Goal: Communication & Community: Answer question/provide support

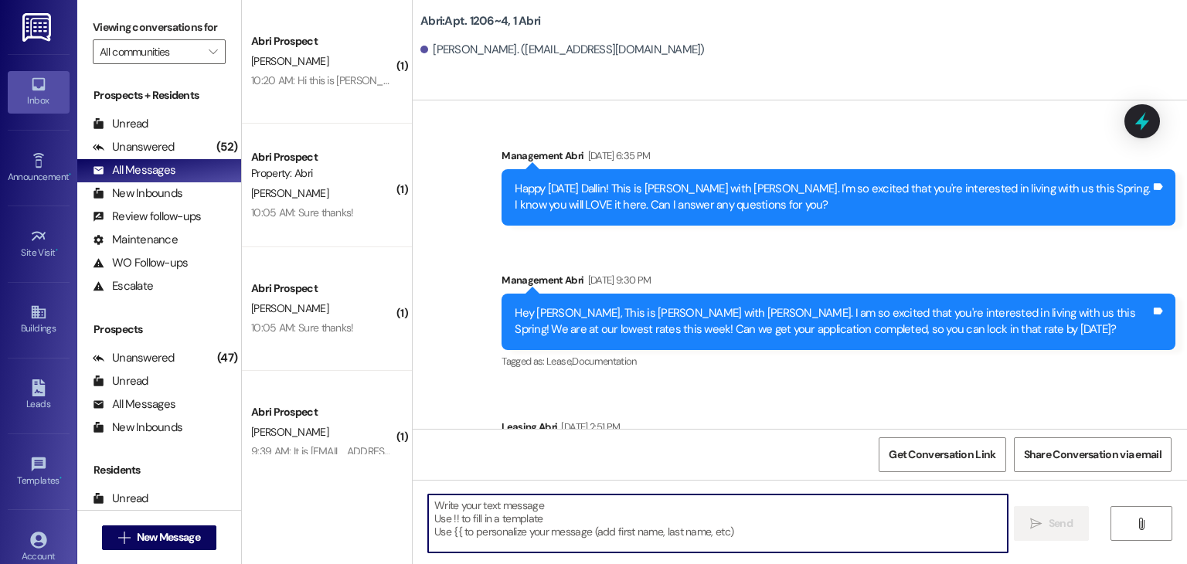
scroll to position [14949, 0]
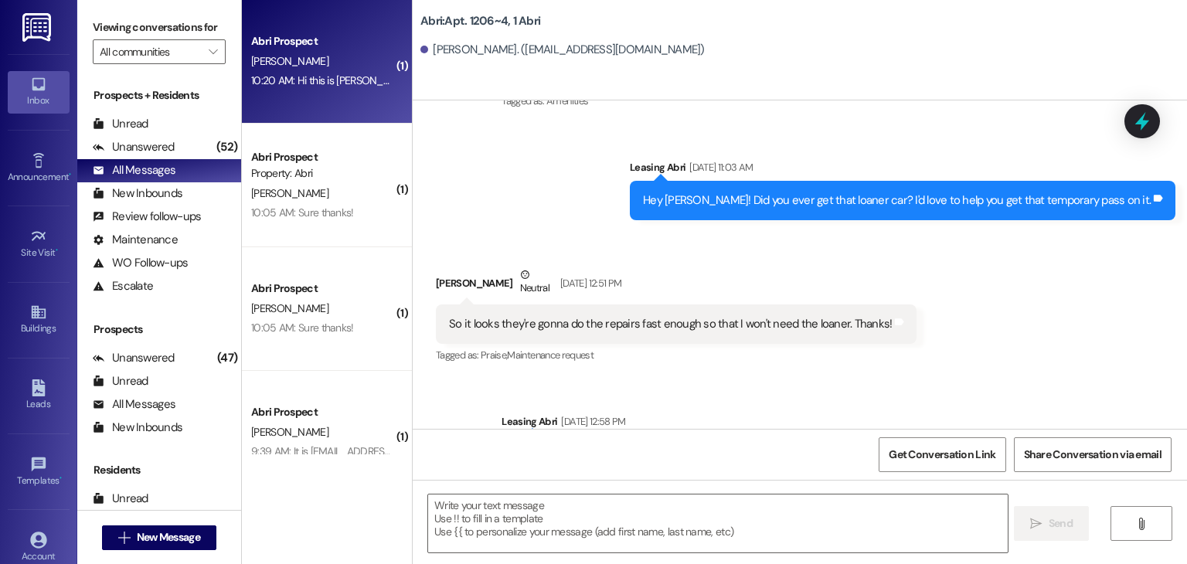
click at [311, 67] on div "[PERSON_NAME]" at bounding box center [323, 61] width 146 height 19
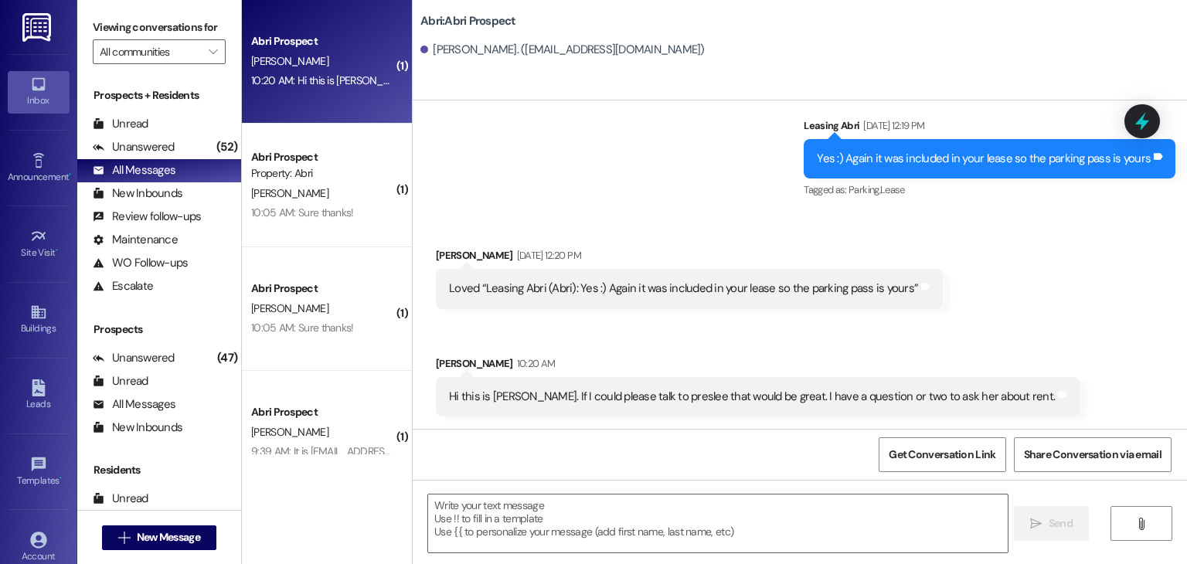
scroll to position [761, 0]
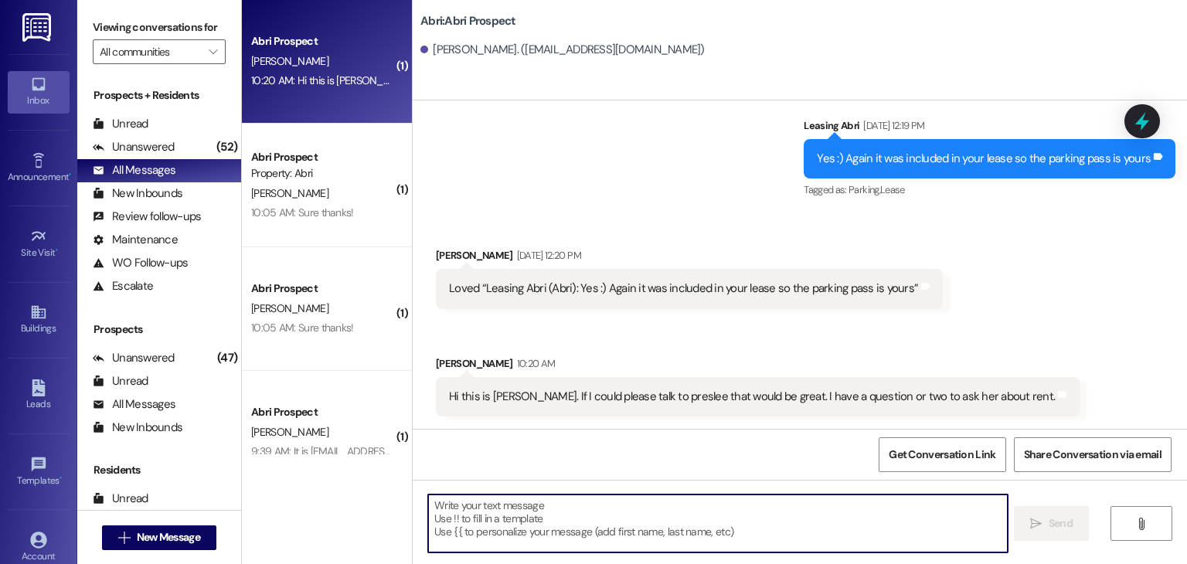
click at [550, 513] on textarea at bounding box center [717, 524] width 579 height 58
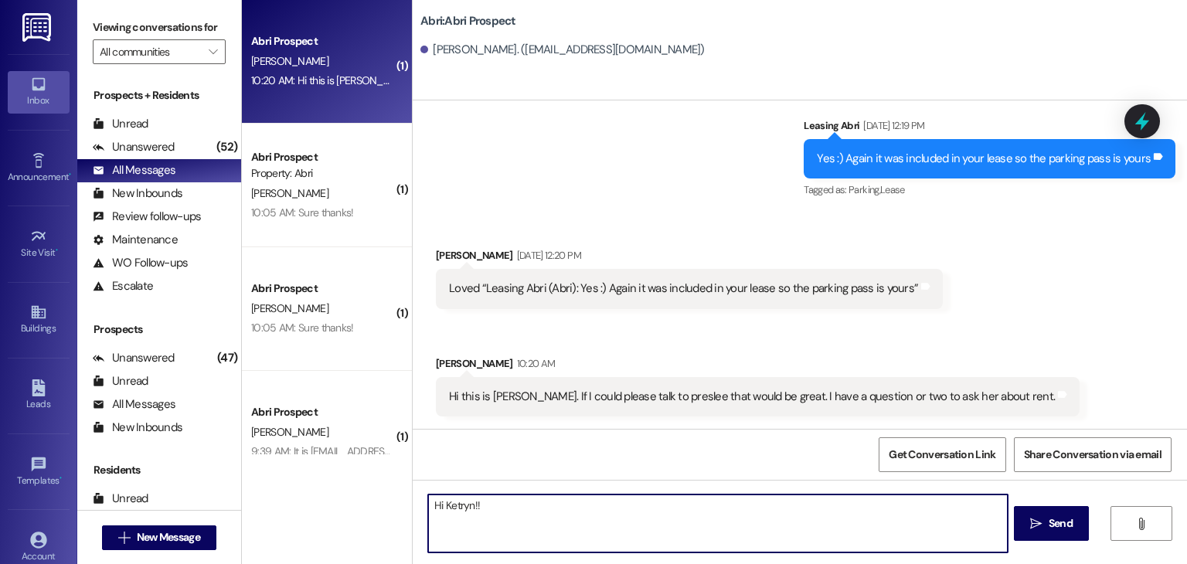
click at [445, 511] on textarea "Hi Ketryn!!" at bounding box center [717, 524] width 579 height 58
click at [518, 498] on textarea "Hi Ketryn!!" at bounding box center [717, 524] width 579 height 58
click at [545, 505] on textarea "Hi Ketryn!! This is Preslee :) What can I help with ?" at bounding box center [717, 524] width 579 height 58
type textarea "Hi Ketryn!! This is Preslee :) I hope you had a great weekend! What can I help …"
click at [813, 512] on textarea "Hi Ketryn!! This is Preslee :) I hope you had a great weekend! What can I help …" at bounding box center [717, 524] width 579 height 58
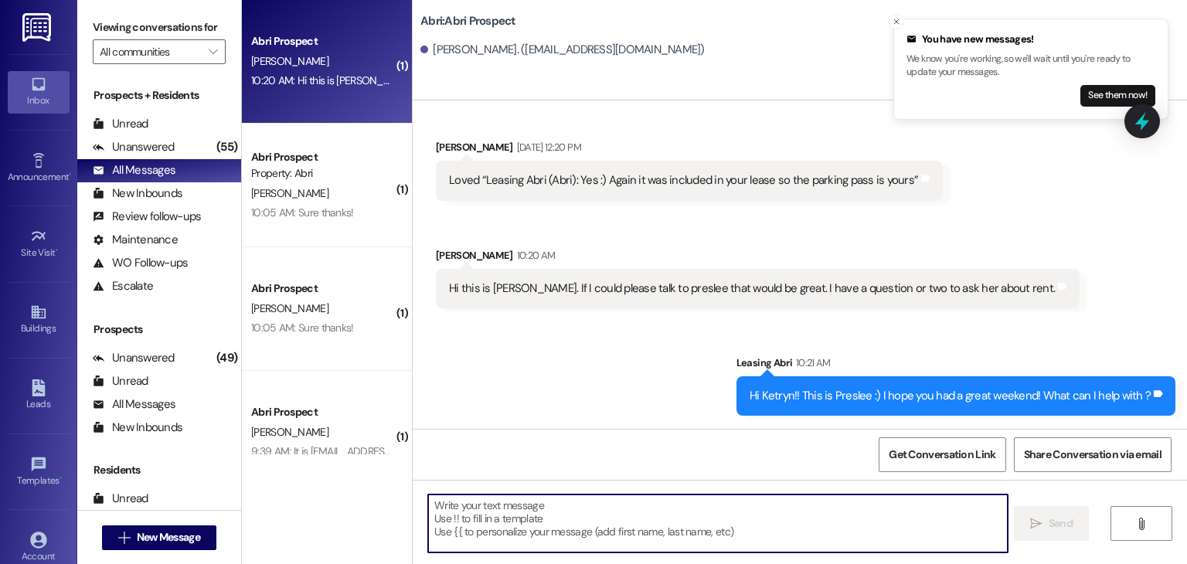
scroll to position [1008, 0]
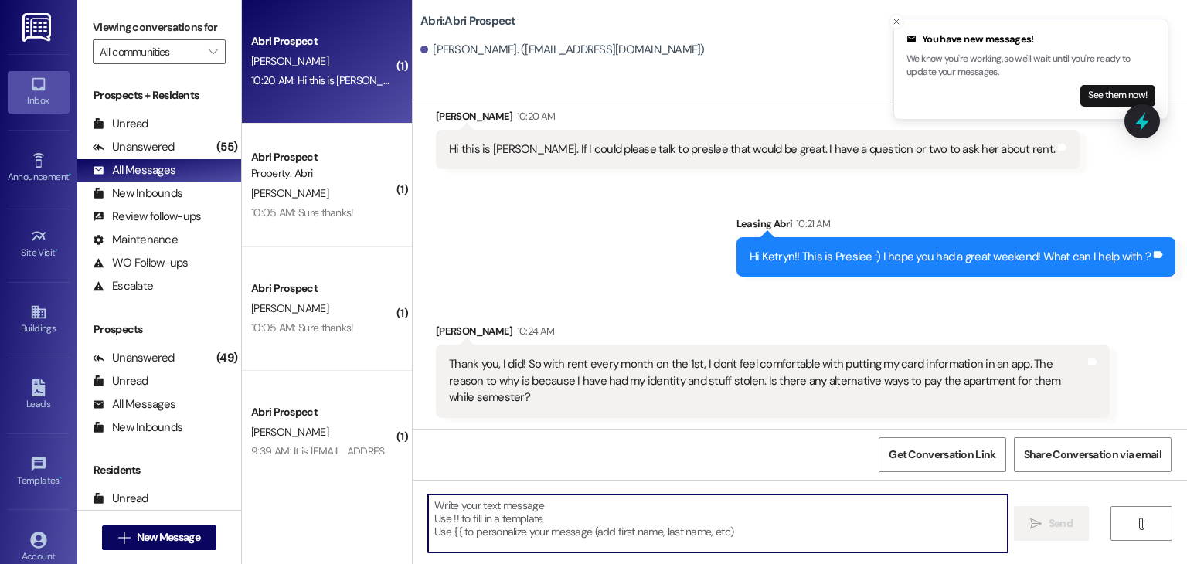
click at [591, 533] on textarea at bounding box center [717, 524] width 579 height 58
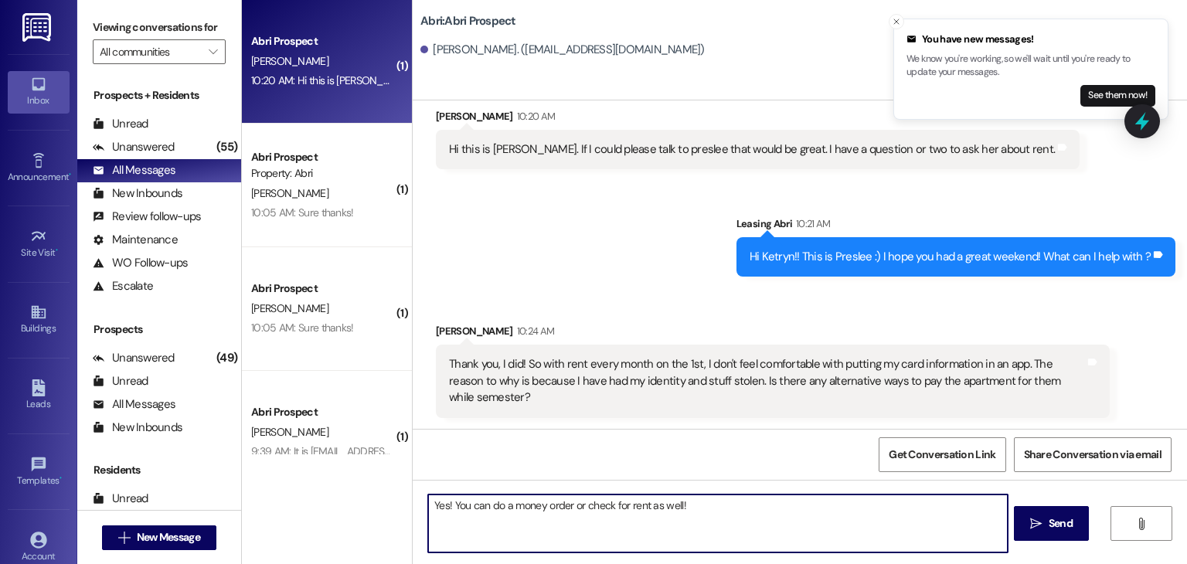
click at [444, 500] on textarea "Yes! You can do a money order or check for rent as well!" at bounding box center [717, 524] width 579 height 58
click at [428, 507] on textarea "Yes! You can do a money order or check for rent as well!" at bounding box center [717, 524] width 579 height 58
click at [899, 505] on textarea "Oh darn it!! That is totally understandable. Yes! You can do a money order or c…" at bounding box center [717, 524] width 579 height 58
type textarea "Oh darn it!! That is totally understandable. Yes! You can do a money order or c…"
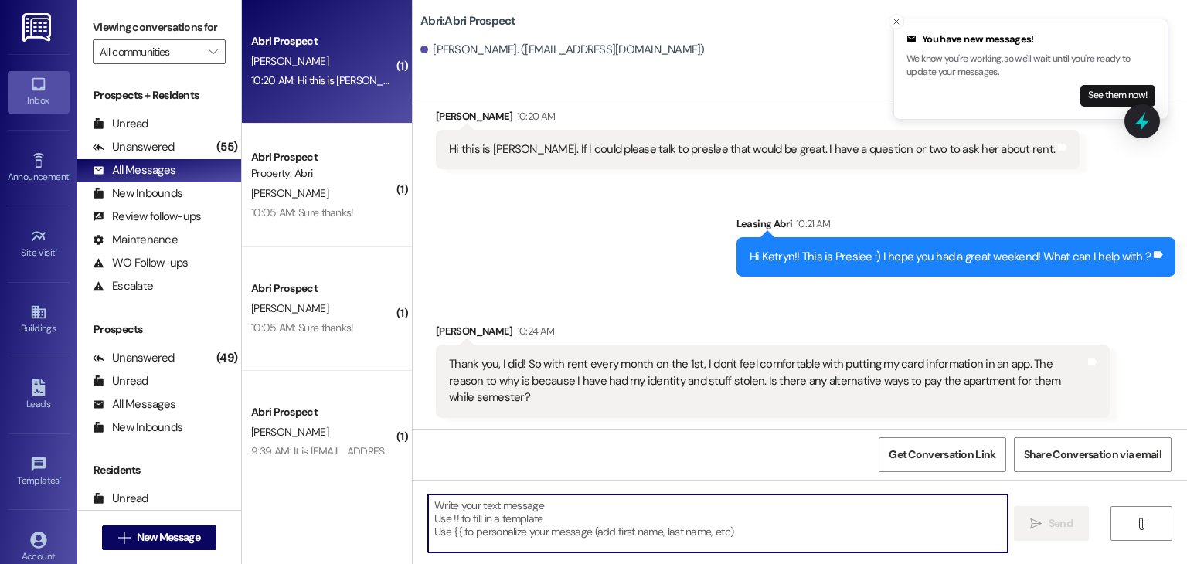
scroll to position [1117, 0]
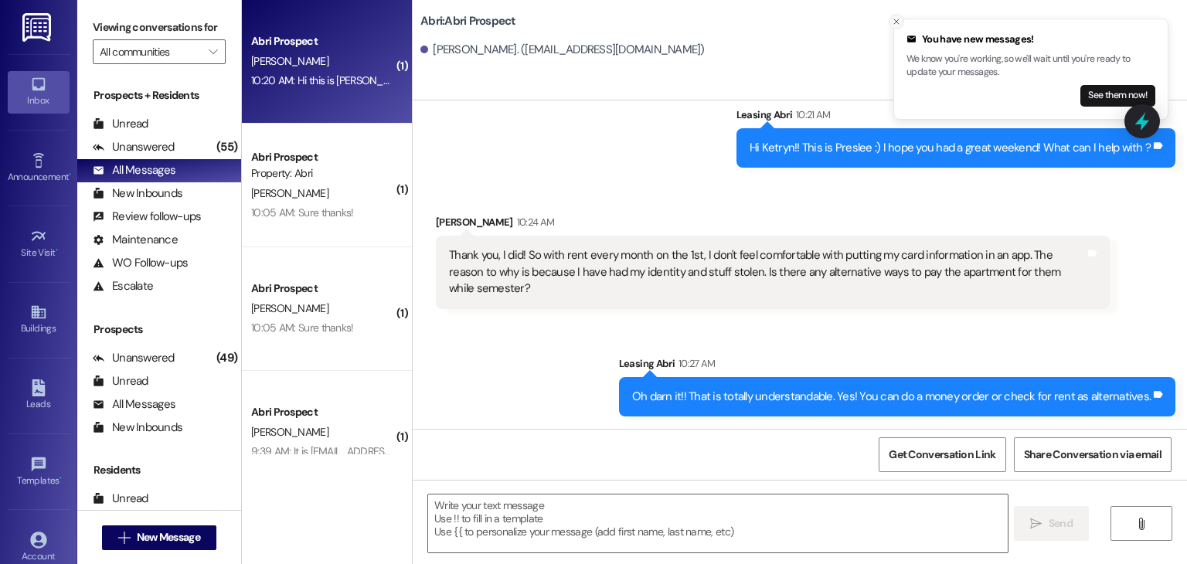
click at [896, 20] on icon "Close toast" at bounding box center [896, 21] width 9 height 9
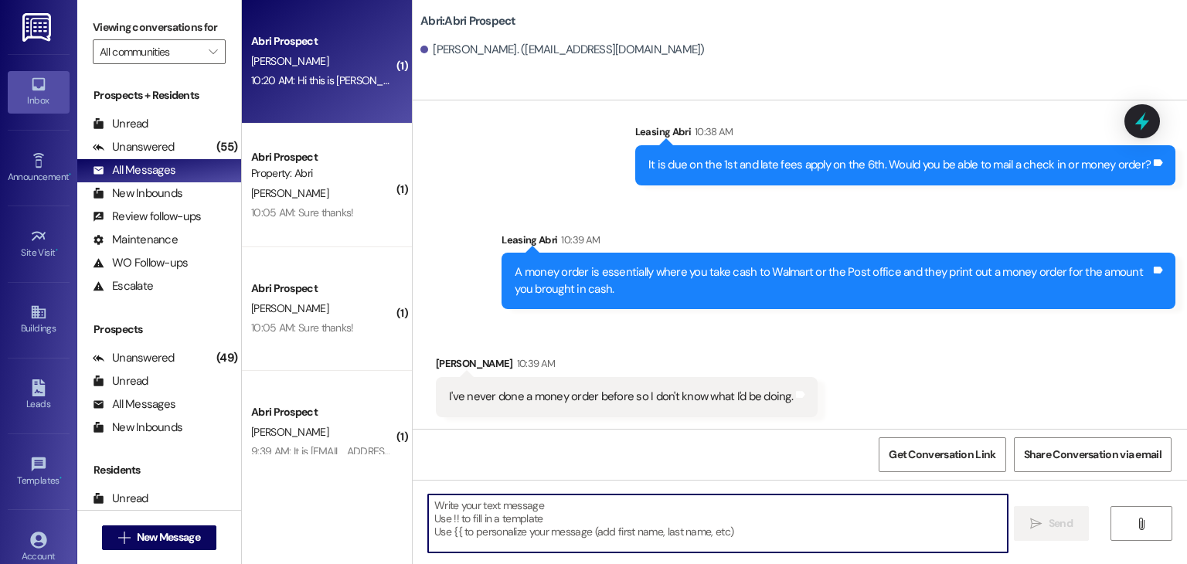
scroll to position [1705, 0]
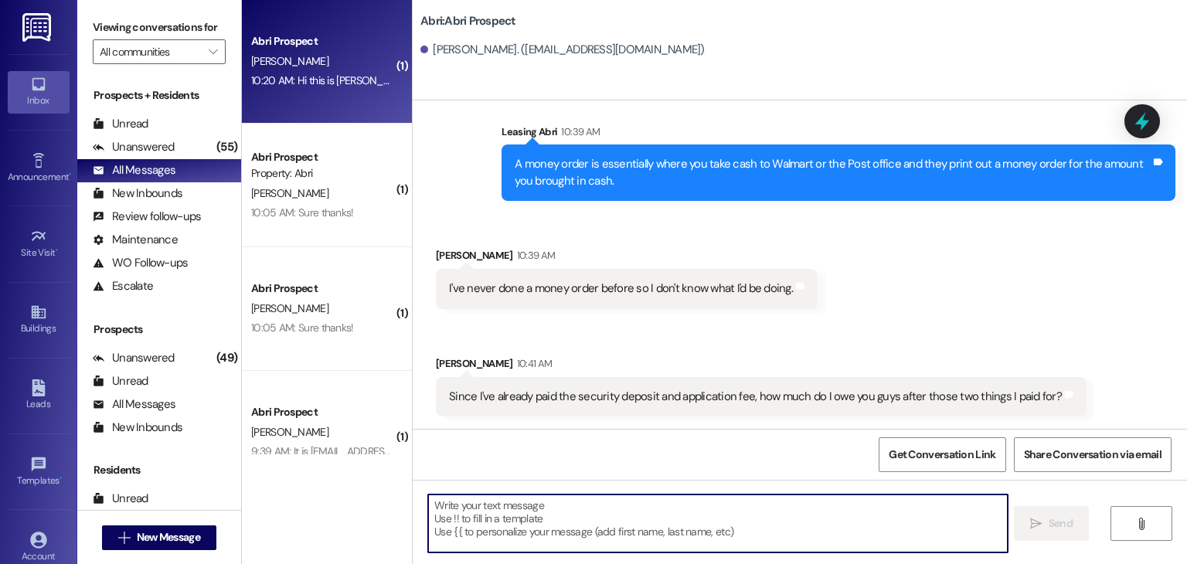
click at [611, 528] on textarea at bounding box center [717, 524] width 579 height 58
click at [581, 506] on textarea at bounding box center [717, 524] width 579 height 58
click at [504, 506] on textarea at bounding box center [717, 524] width 579 height 58
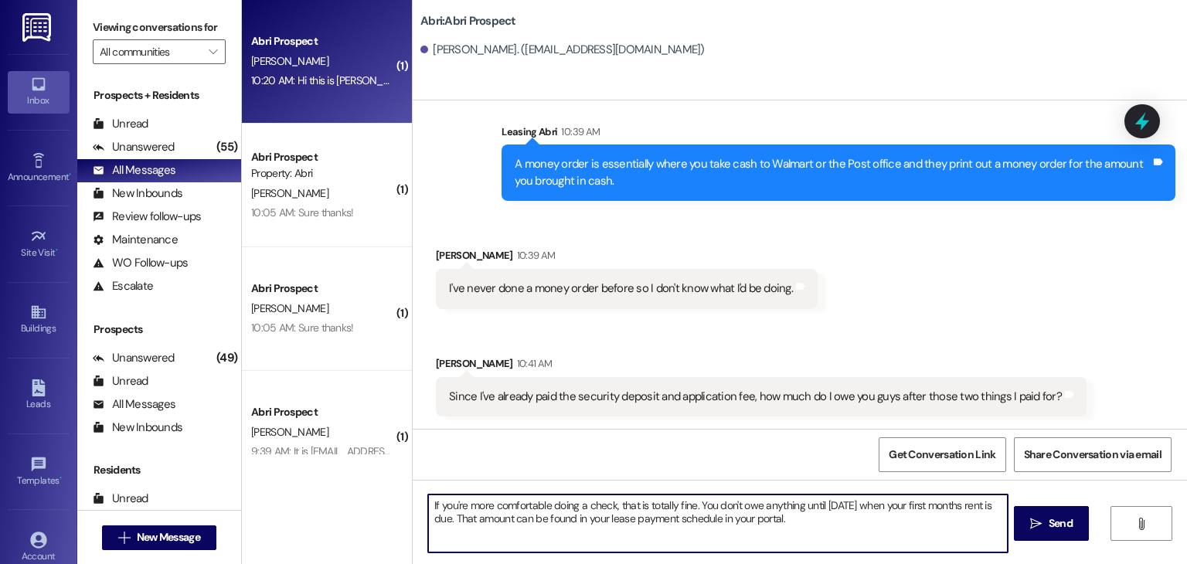
type textarea "If you're more comfortable doing a check, that is totally fine. You don't owe a…"
click at [630, 519] on textarea "If you're more comfortable doing a check, that is totally fine. You don't owe a…" at bounding box center [717, 524] width 579 height 58
drag, startPoint x: 625, startPoint y: 520, endPoint x: 660, endPoint y: 524, distance: 35.9
click at [660, 524] on textarea "If you're more comfortable doing a check, that is totally fine. You don't owe a…" at bounding box center [717, 524] width 579 height 58
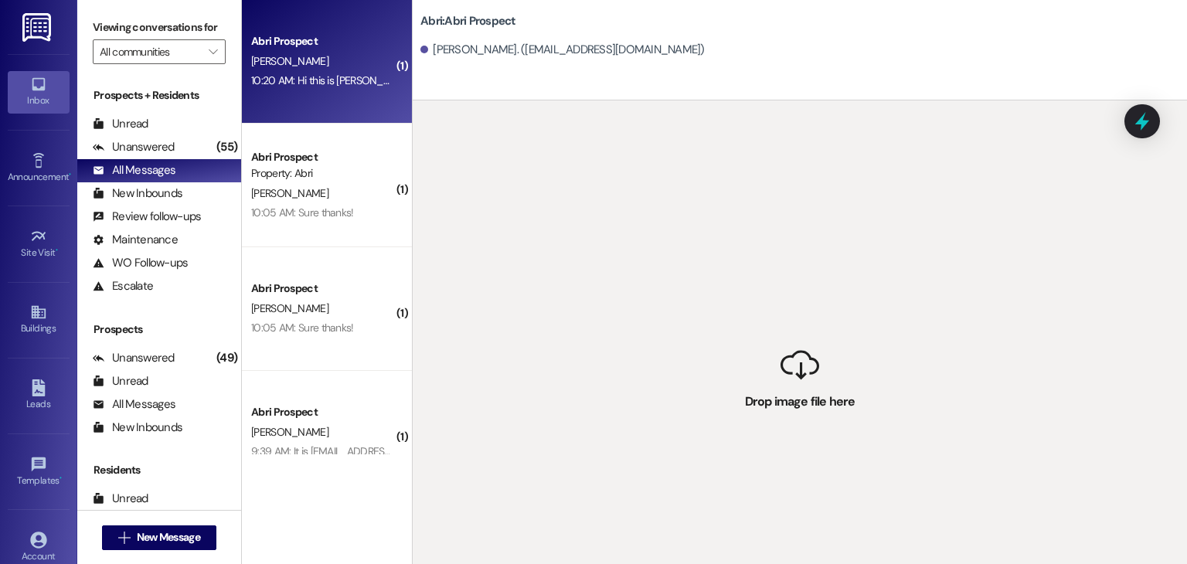
click at [570, 253] on div " Drop image file here" at bounding box center [800, 383] width 775 height 564
click at [335, 56] on div "[PERSON_NAME]" at bounding box center [323, 61] width 146 height 19
click at [158, 143] on div "Unanswered" at bounding box center [134, 147] width 82 height 16
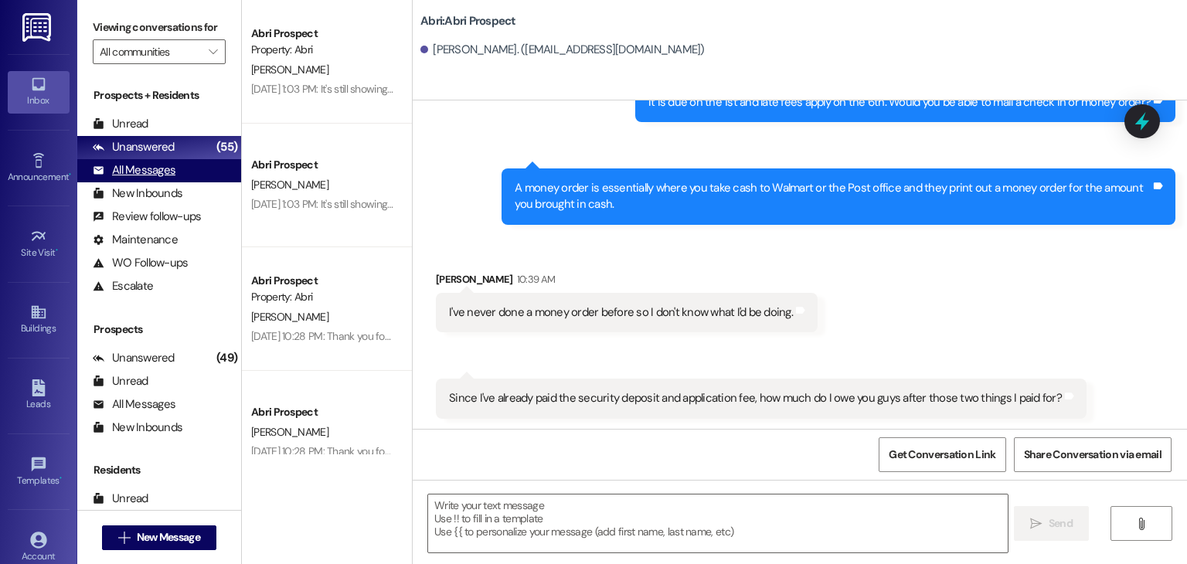
scroll to position [1685, 0]
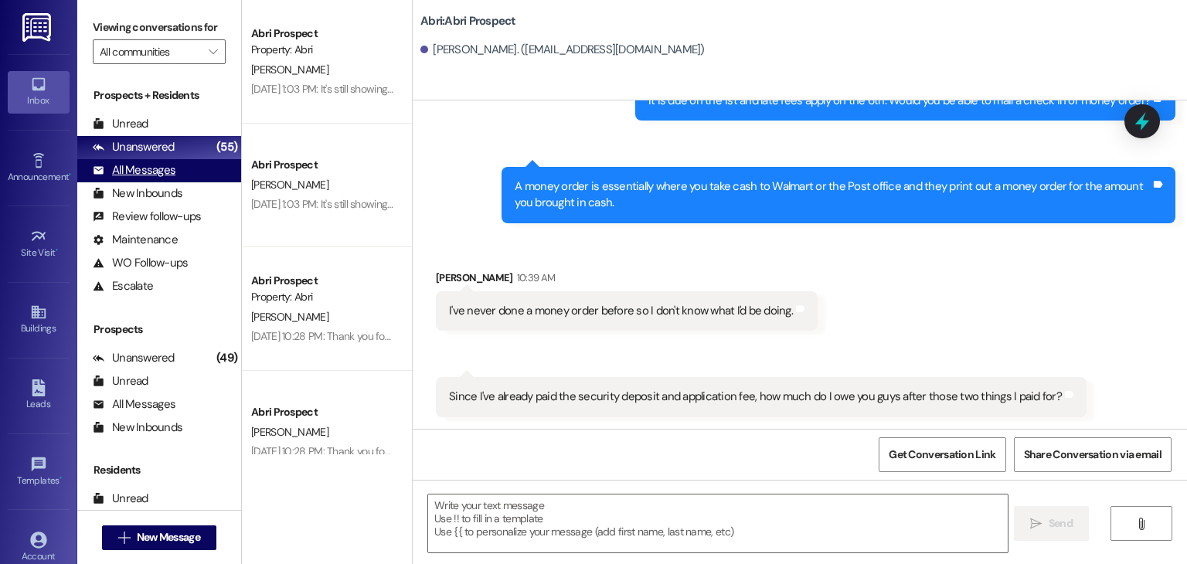
click at [185, 175] on div "All Messages (undefined)" at bounding box center [159, 170] width 164 height 23
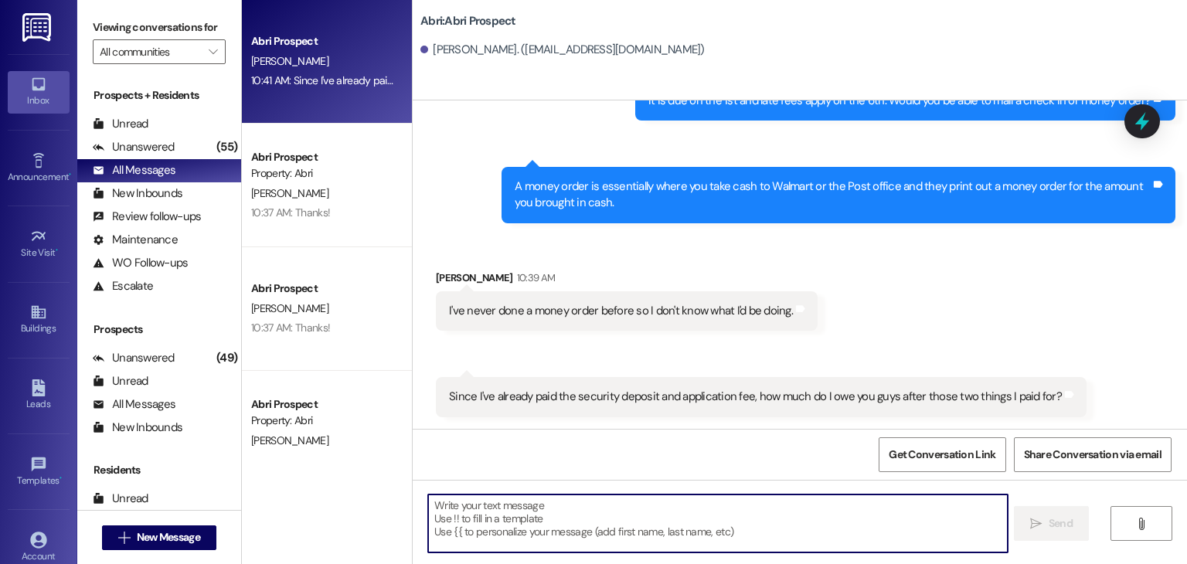
click at [640, 506] on textarea at bounding box center [717, 524] width 579 height 58
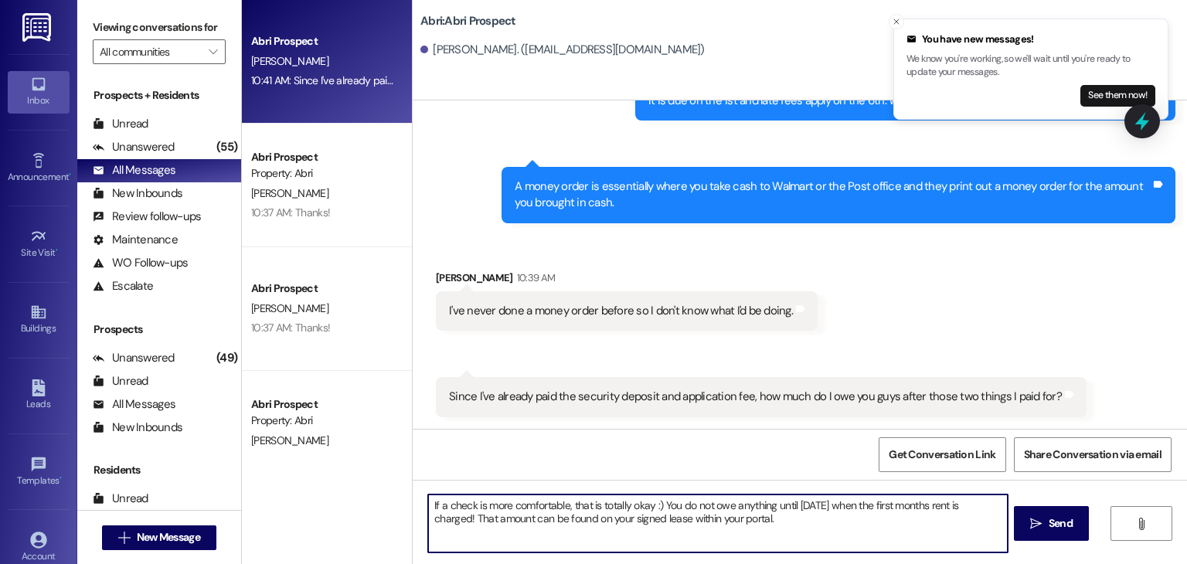
type textarea "If a check is more comfortable, that is totally okay :) You do not owe anything…"
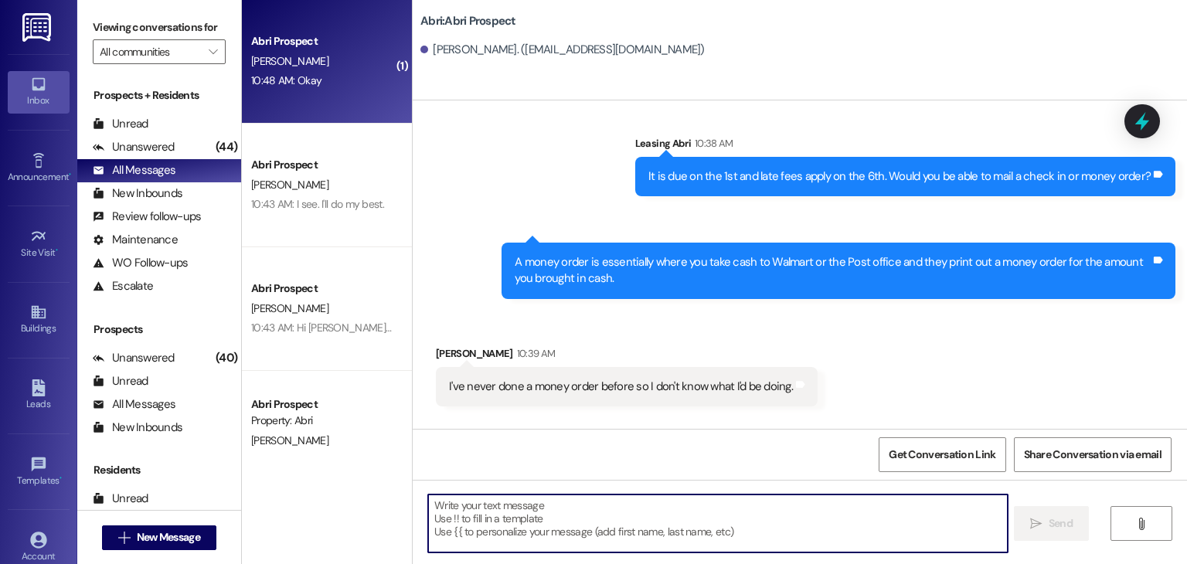
scroll to position [2041, 0]
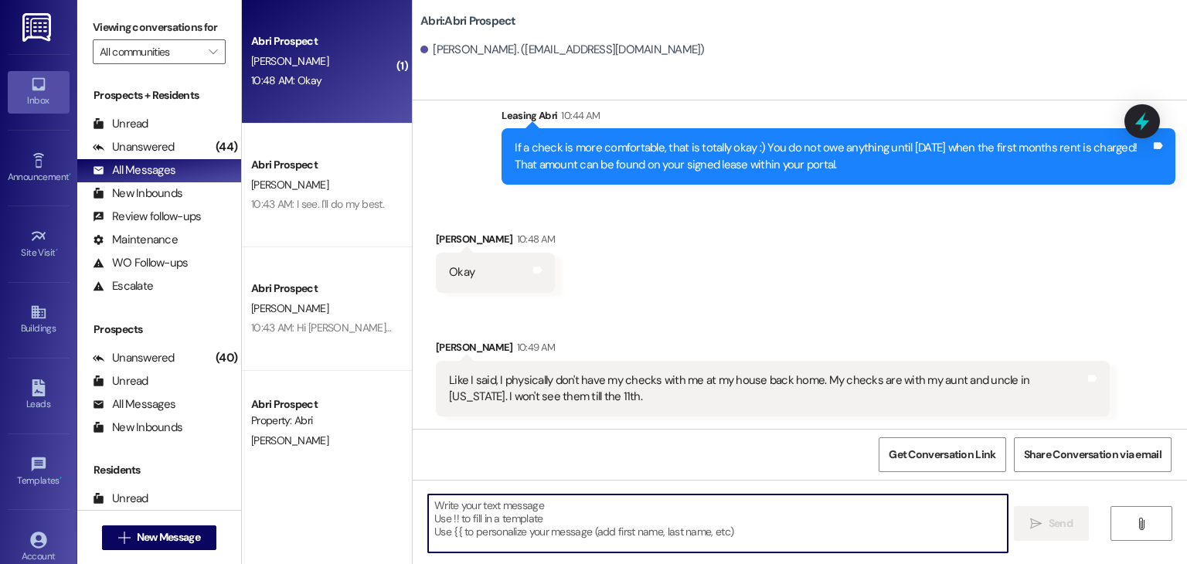
click at [611, 496] on textarea at bounding box center [717, 524] width 579 height 58
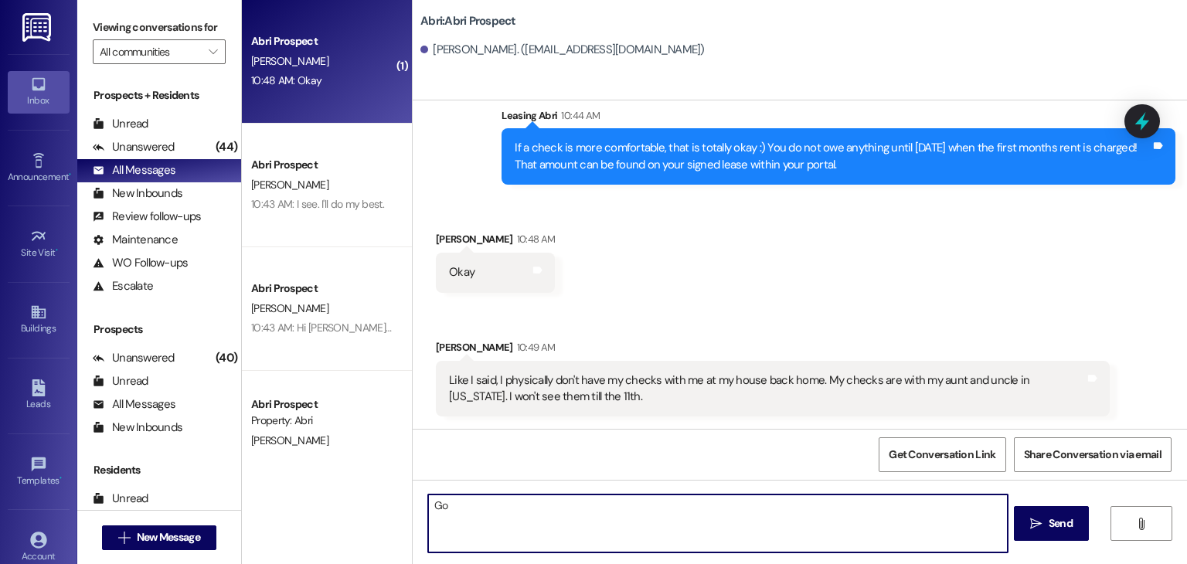
type textarea "G"
type textarea "Perfect-"
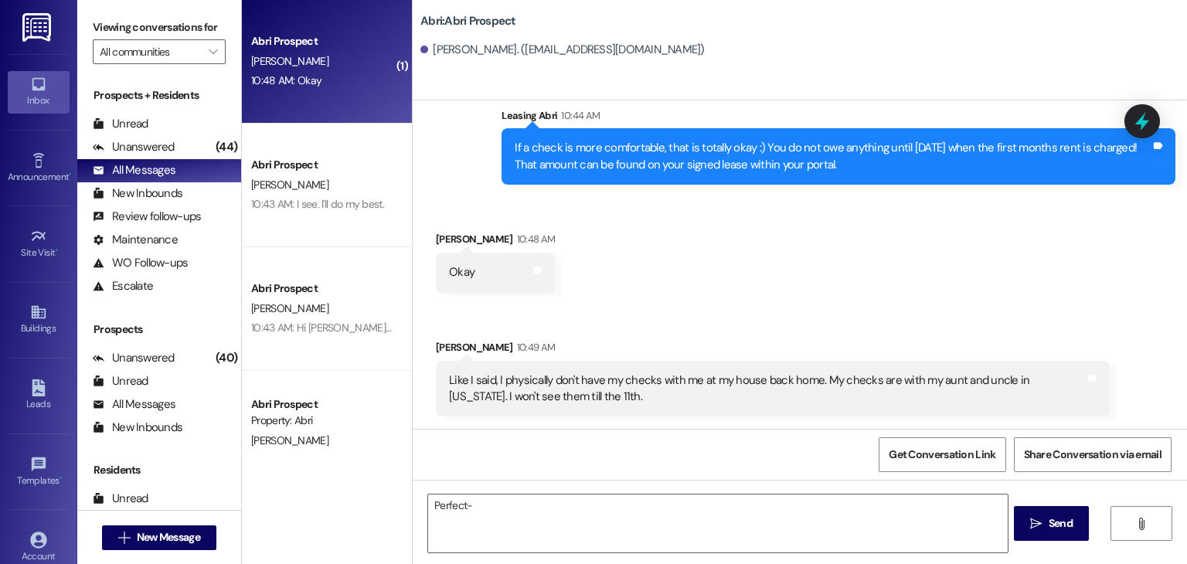
click at [639, 186] on div "Sent via SMS Leasing Abri 10:44 AM If a check is more comfortable, that is tota…" at bounding box center [838, 146] width 697 height 101
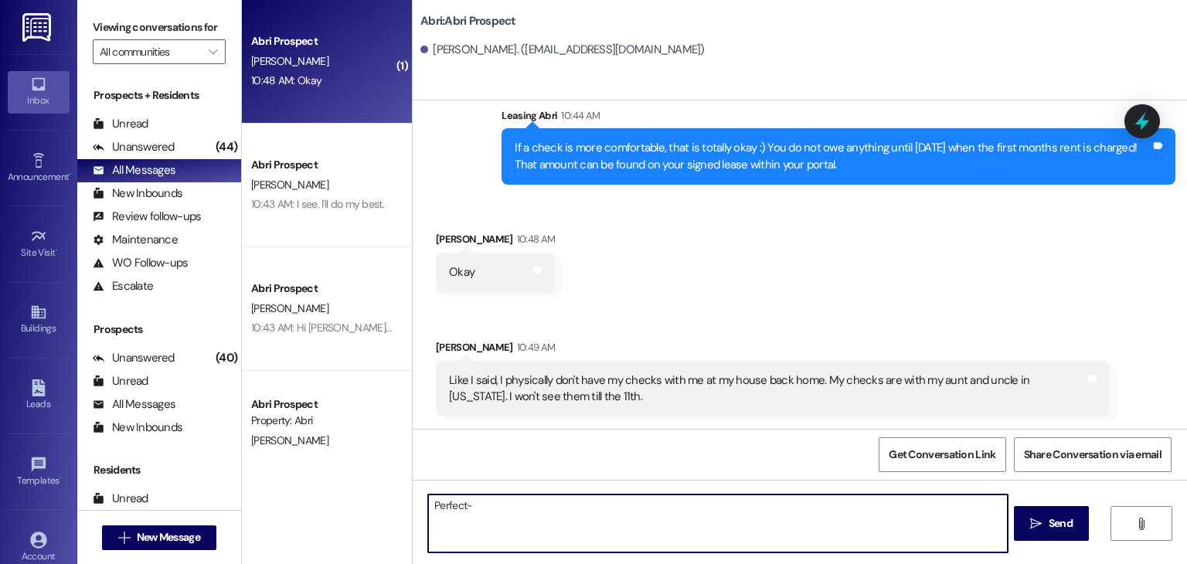
click at [482, 502] on textarea "Perfect-" at bounding box center [717, 524] width 579 height 58
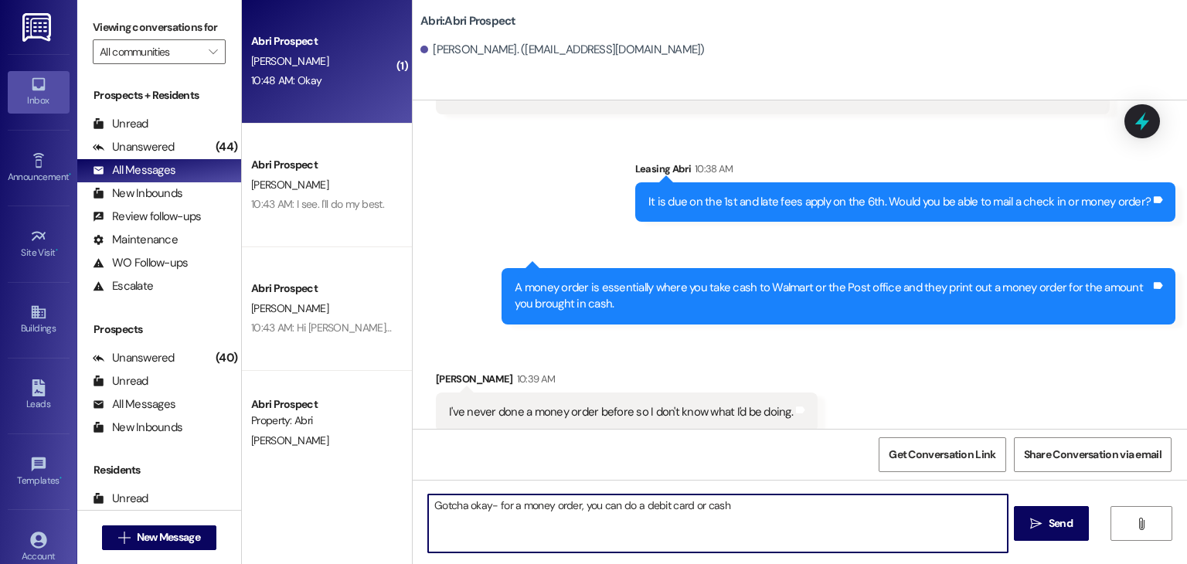
scroll to position [1584, 0]
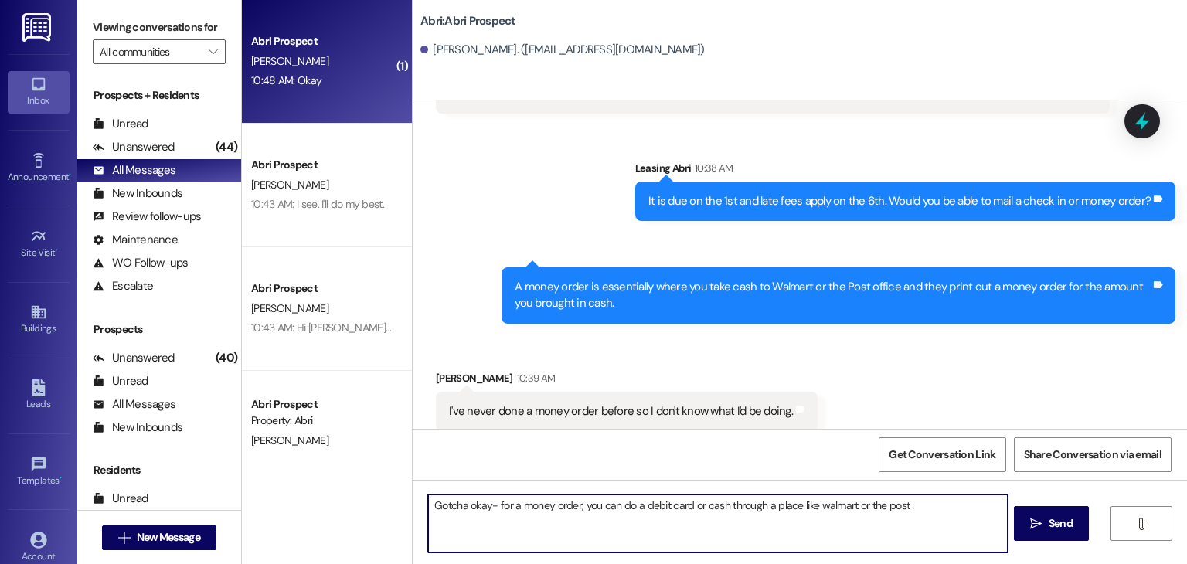
click at [815, 505] on textarea "Gotcha okay- for a money order, you can do a debit card or cash through a place…" at bounding box center [717, 524] width 579 height 58
click at [919, 506] on textarea "Gotcha okay- for a money order, you can do a debit card or cash through a place…" at bounding box center [717, 524] width 579 height 58
type textarea "Gotcha okay- for a money order, you can do a debit card or cash through a place…"
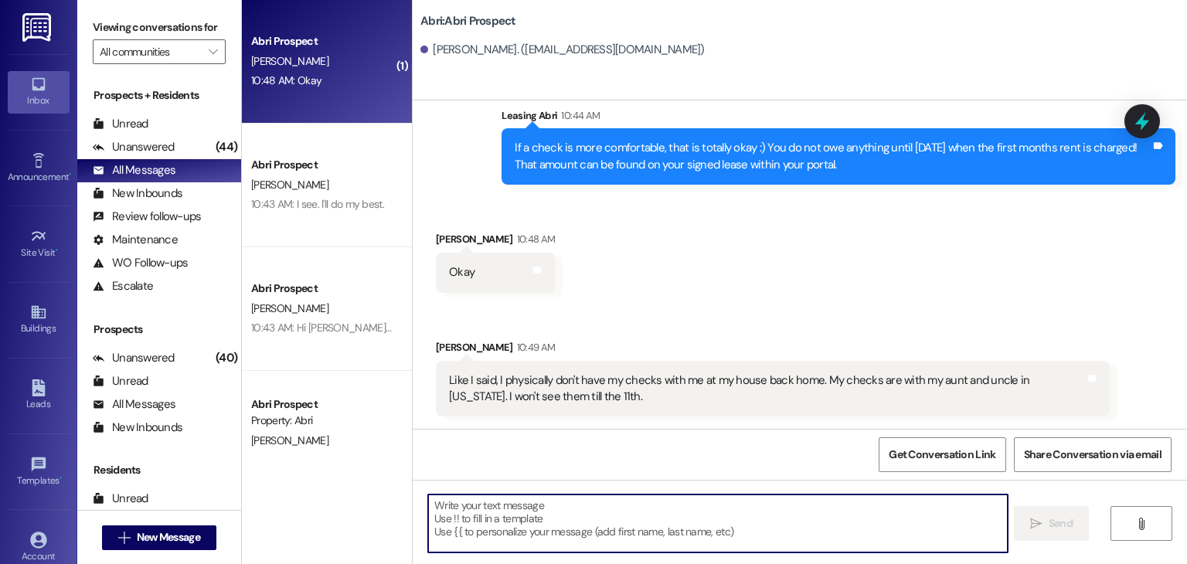
scroll to position [2165, 0]
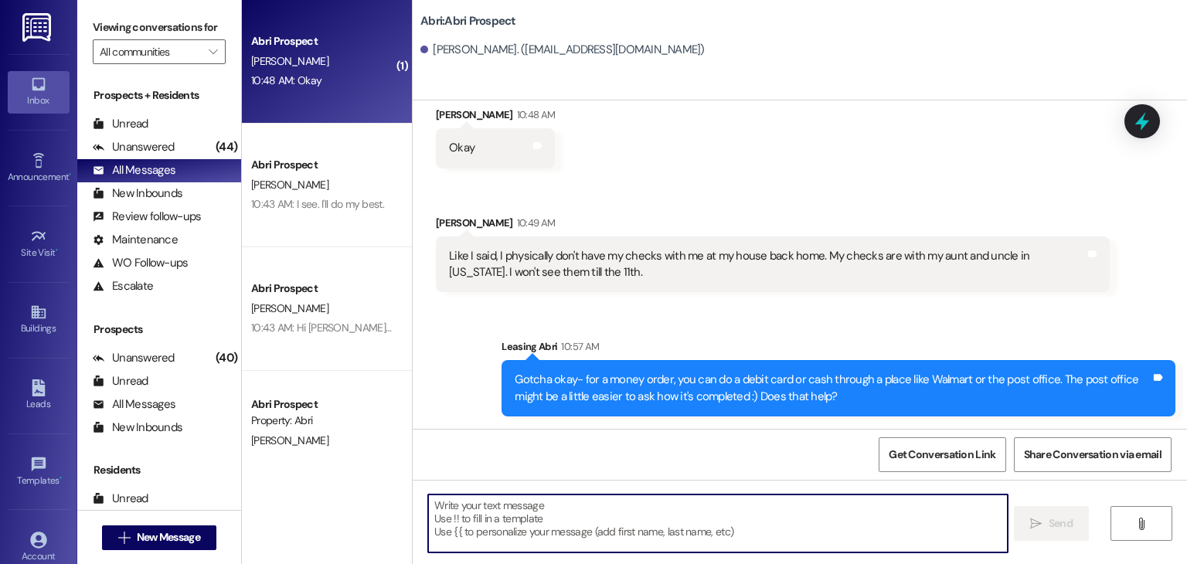
click at [729, 506] on textarea at bounding box center [717, 524] width 579 height 58
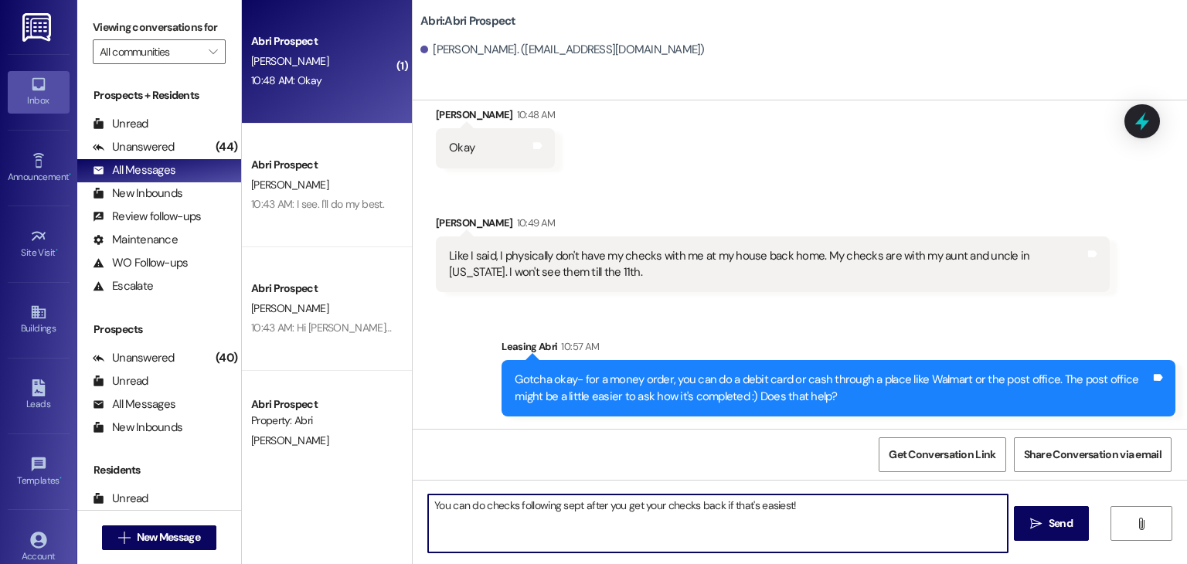
click at [568, 508] on textarea "You can do checks following sept after you get your checks back if that's easie…" at bounding box center [717, 524] width 579 height 58
click at [571, 505] on textarea "You can do checks following sept after you get your checks back if that's easie…" at bounding box center [717, 524] width 579 height 58
type textarea "You can do checks following September rent after you get your checks back if th…"
click at [847, 511] on textarea "You can do checks following September rent after you get your checks back if th…" at bounding box center [717, 524] width 579 height 58
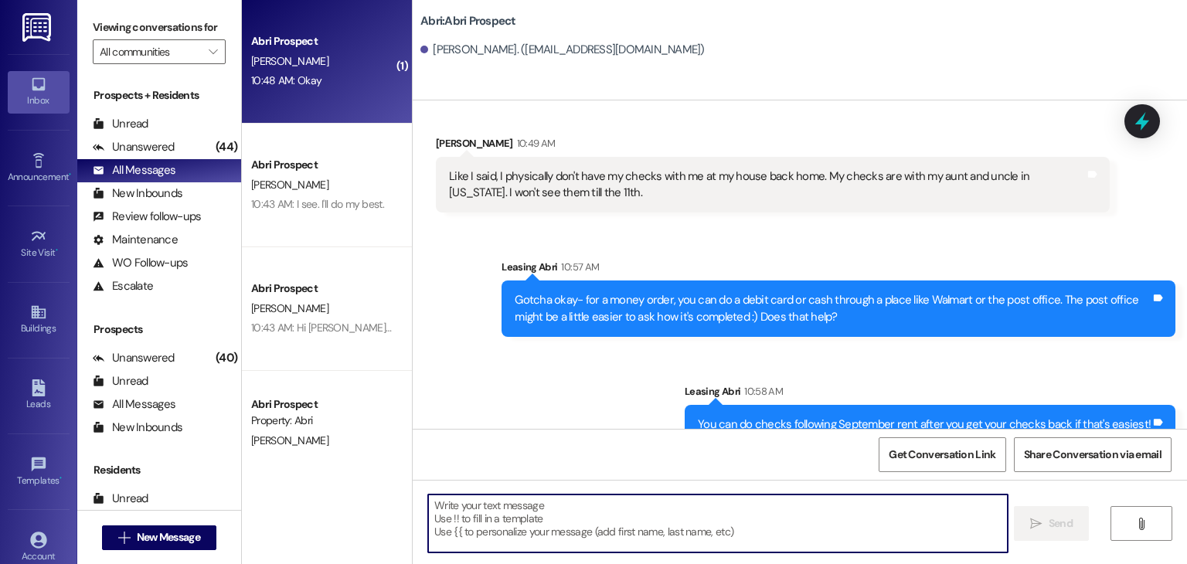
scroll to position [2273, 0]
